Goal: Information Seeking & Learning: Learn about a topic

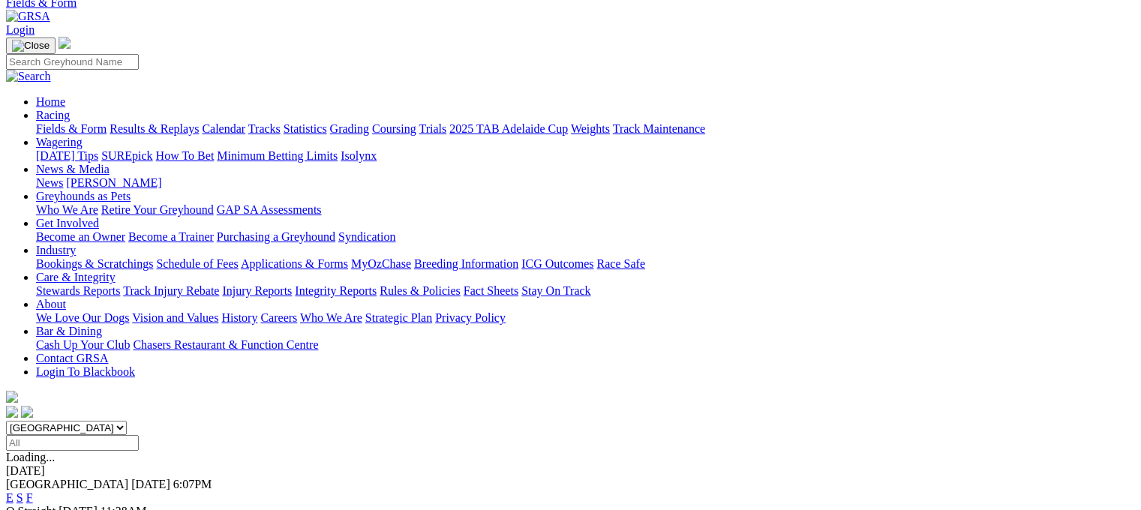
scroll to position [150, 0]
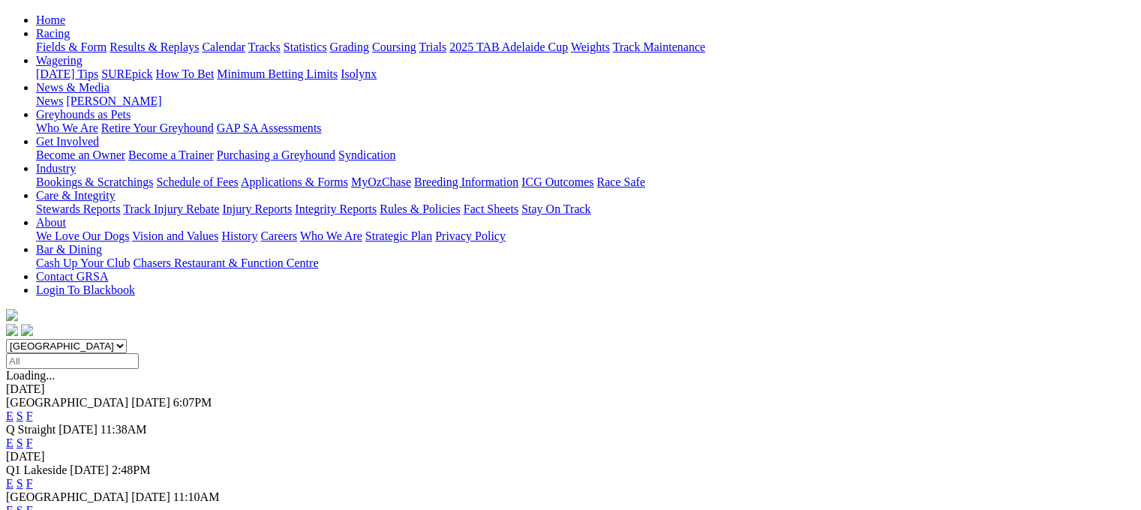
click at [13, 409] on link "E" at bounding box center [9, 415] width 7 height 13
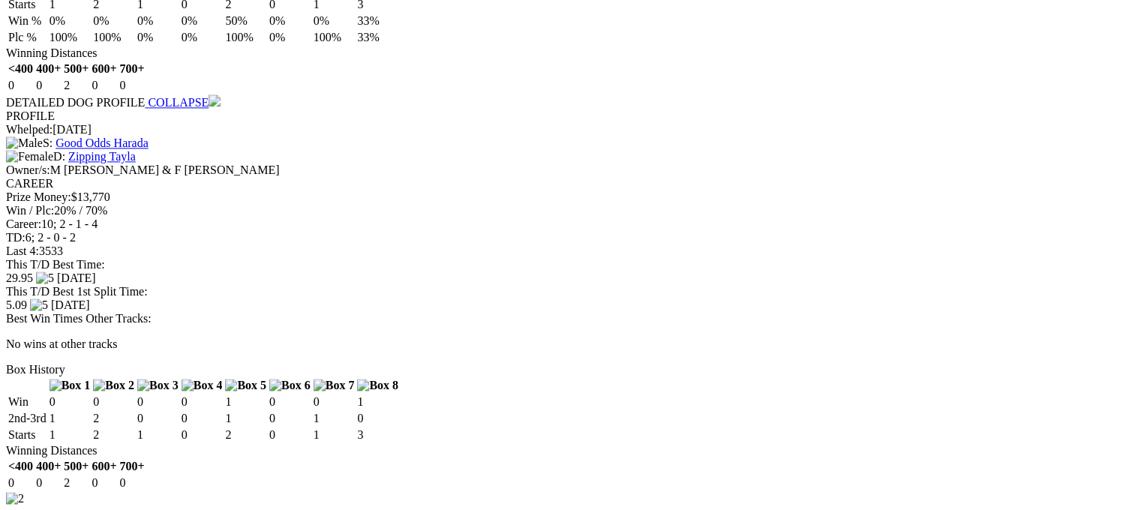
scroll to position [1950, 0]
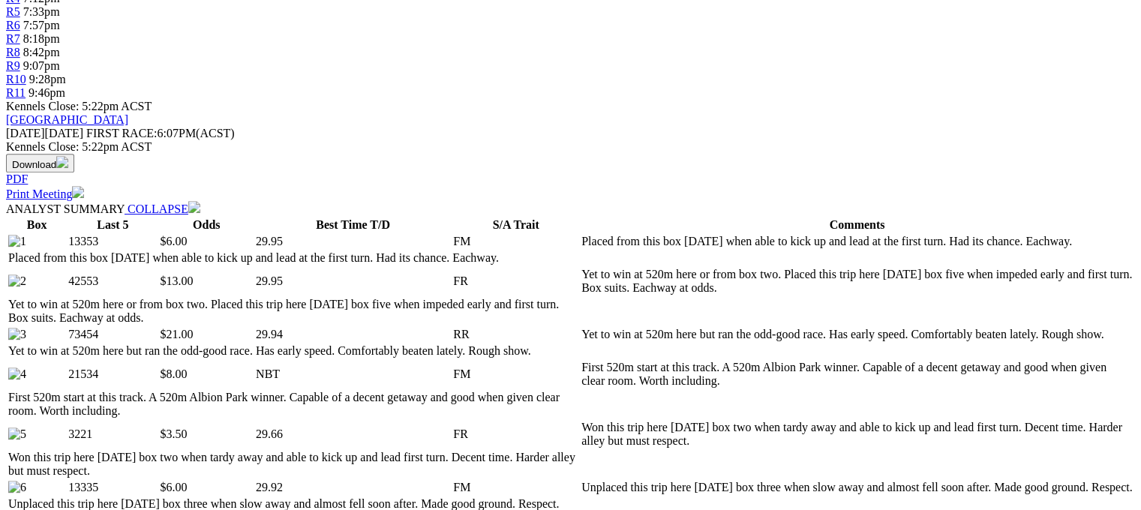
scroll to position [506, 0]
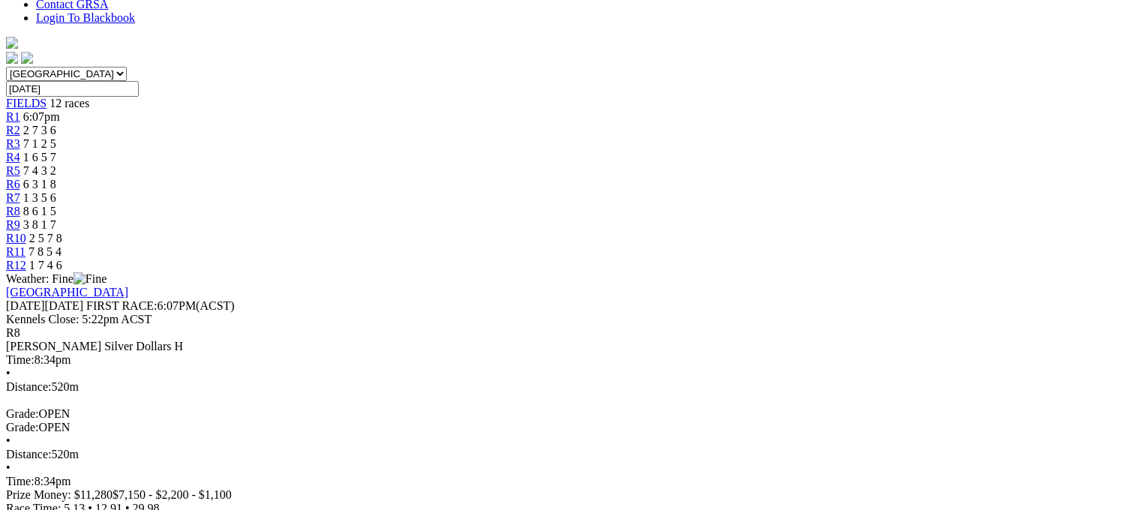
scroll to position [450, 0]
